Goal: Task Accomplishment & Management: Use online tool/utility

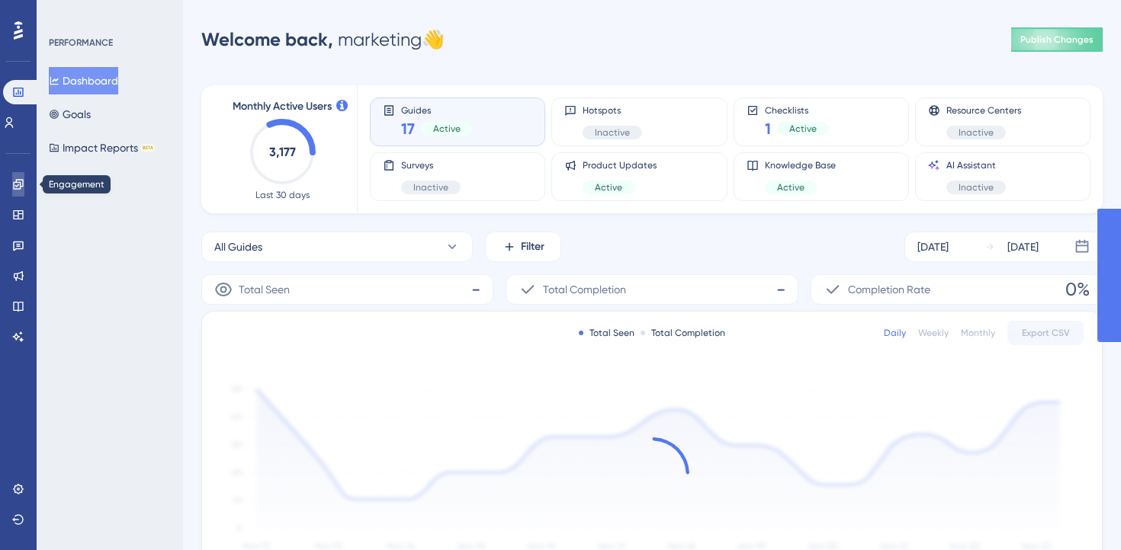
click at [12, 190] on link at bounding box center [18, 184] width 12 height 24
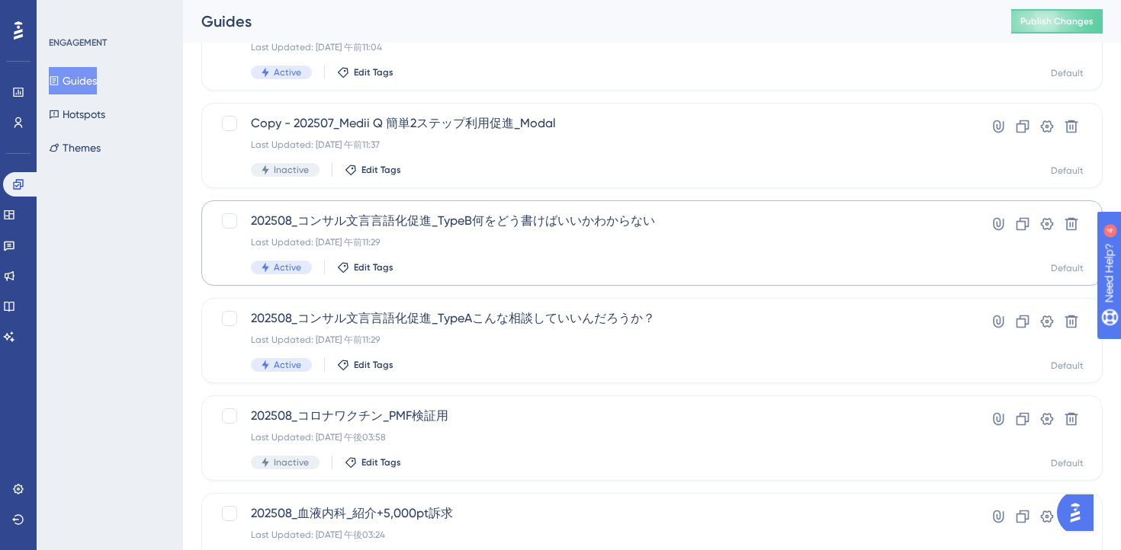
scroll to position [156, 0]
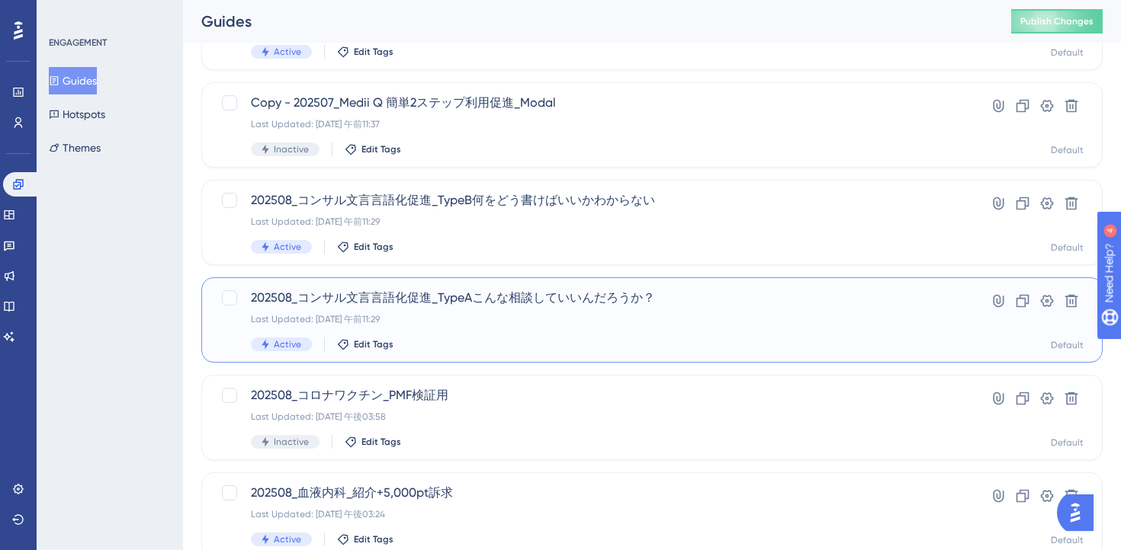
click at [572, 336] on div "202508_コンサル文言言語化促進_TypeAこんな相談していいんだろうか？ Last Updated: 2025年8月13日 午前11:29 Active…" at bounding box center [591, 320] width 680 height 63
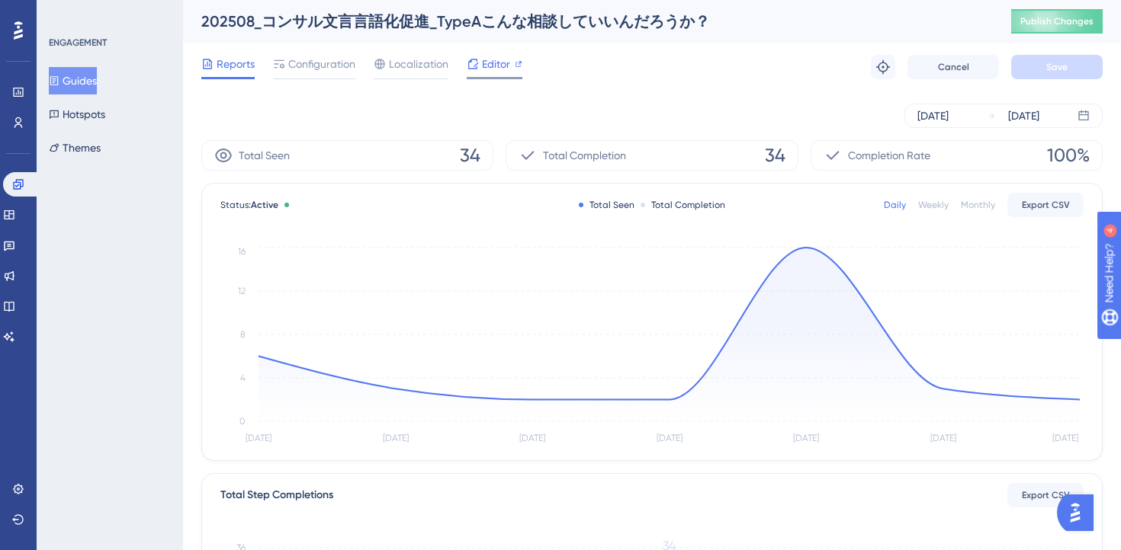
click at [494, 67] on span "Editor" at bounding box center [496, 64] width 28 height 18
click at [70, 87] on button "Guides" at bounding box center [73, 80] width 48 height 27
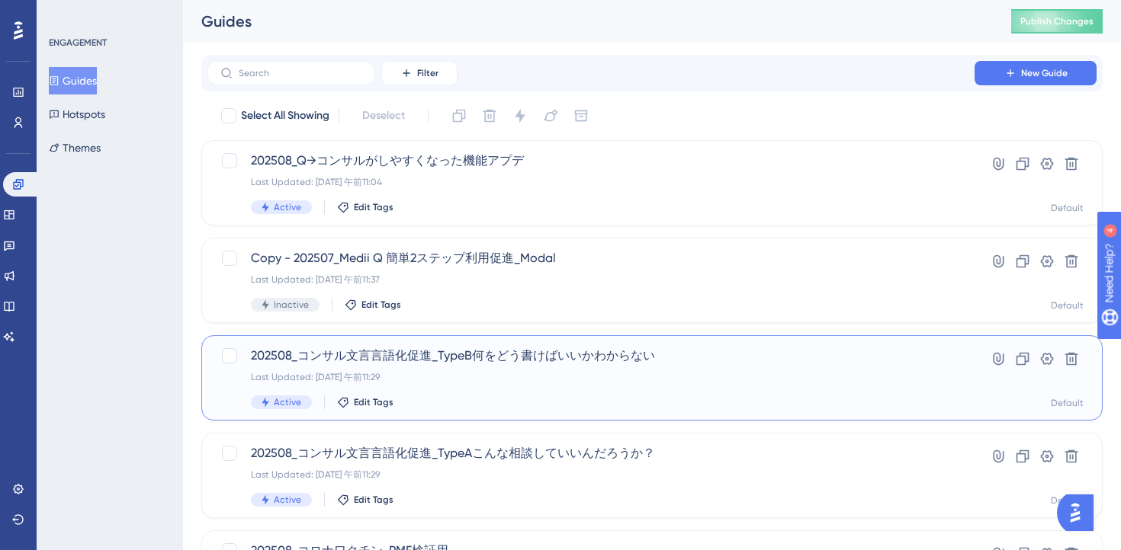
click at [593, 402] on div "Active Edit Tags" at bounding box center [591, 403] width 680 height 14
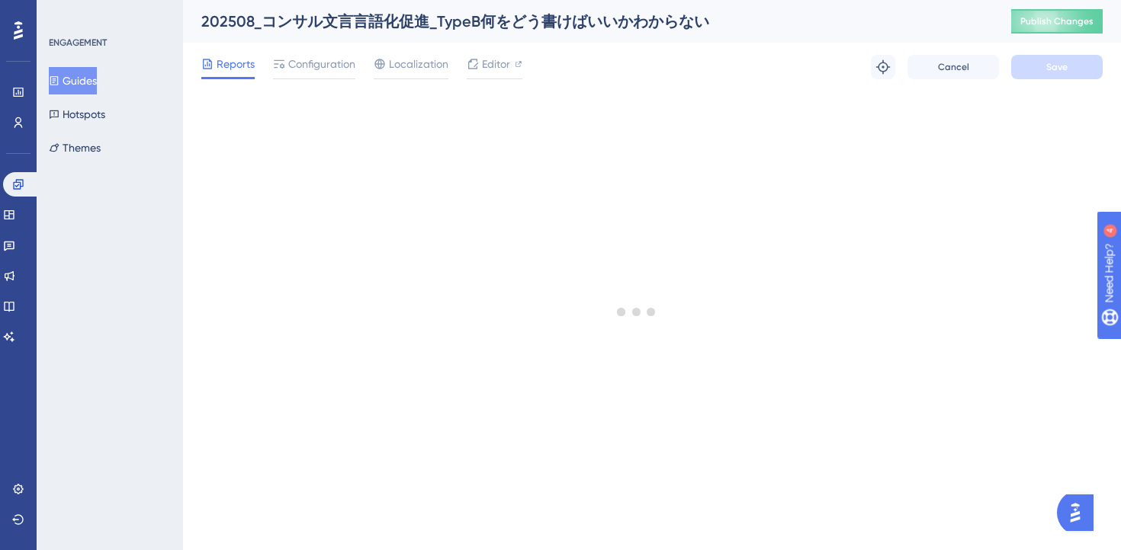
click at [85, 77] on button "Guides" at bounding box center [73, 80] width 48 height 27
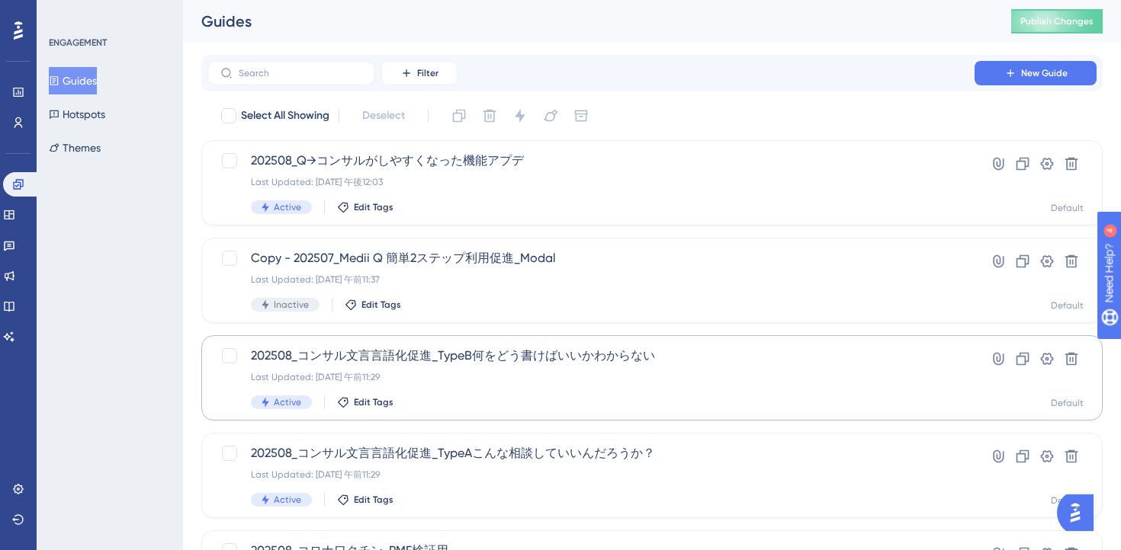
scroll to position [7, 0]
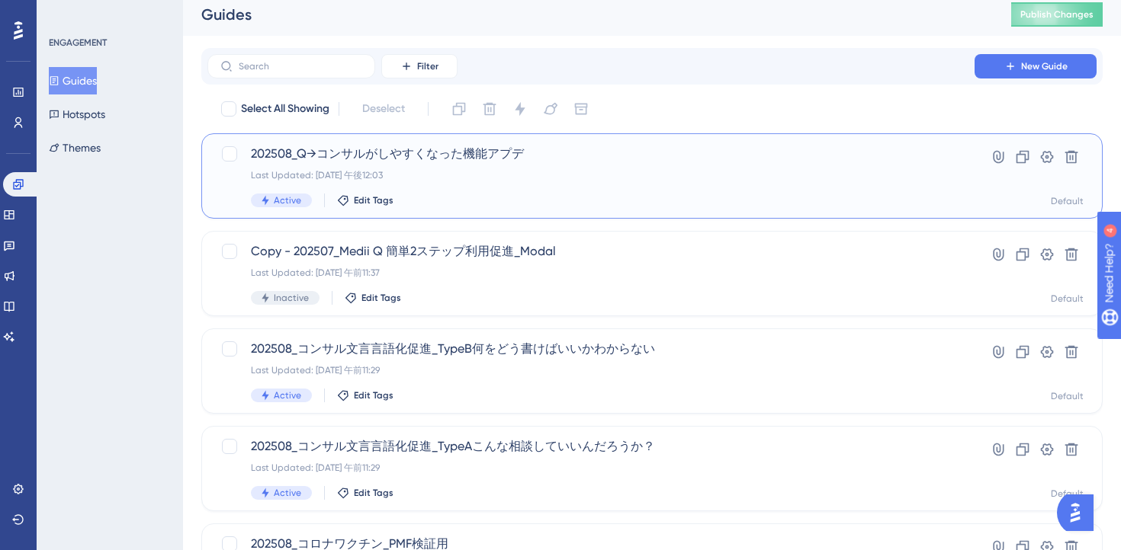
click at [630, 188] on div "202508_Q→コンサルがしやすくなった機能アプデ Last Updated: 2025年8月14日 午後12:03 Active Edit Tags" at bounding box center [591, 176] width 680 height 63
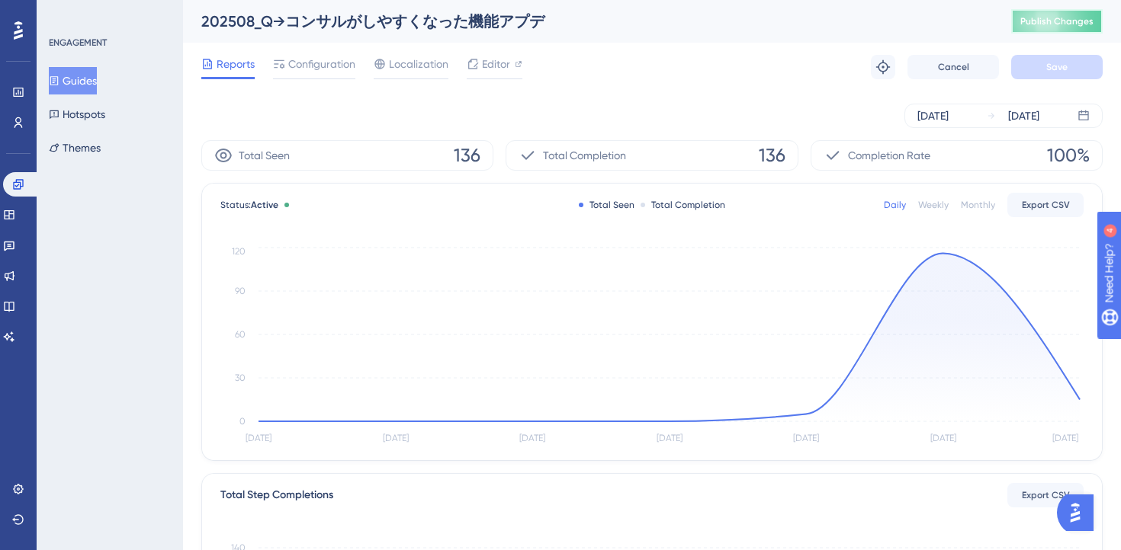
click at [1047, 24] on button "Publish Changes" at bounding box center [1056, 21] width 91 height 24
